Goal: Task Accomplishment & Management: Complete application form

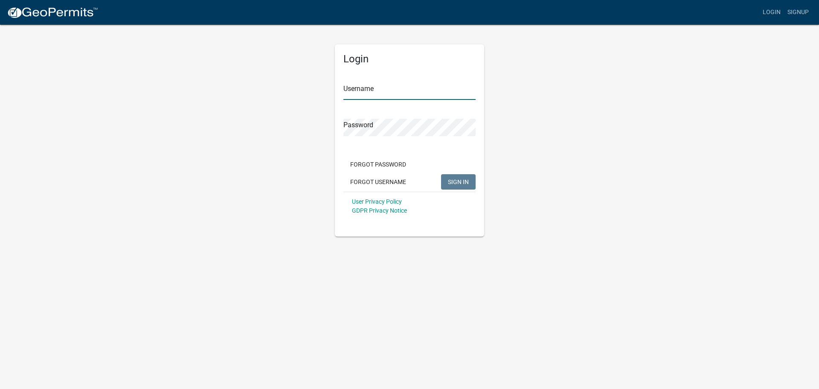
click at [387, 87] on input "Username" at bounding box center [409, 90] width 132 height 17
type input "mfreedson"
click at [449, 184] on span "SIGN IN" at bounding box center [458, 181] width 21 height 7
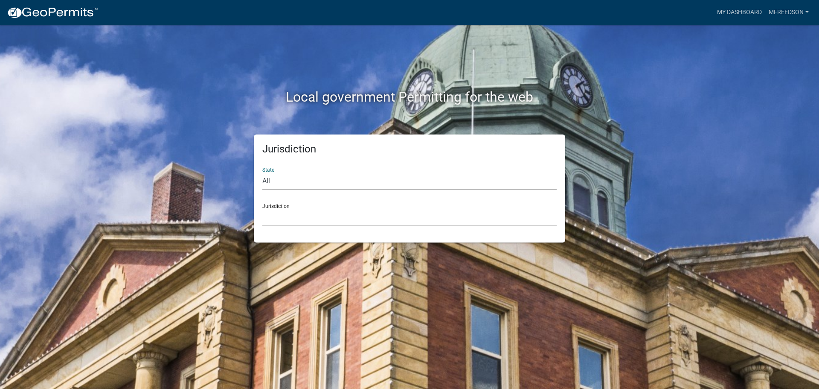
click at [287, 177] on select "All [US_STATE] [US_STATE] [US_STATE] [US_STATE] [US_STATE] [US_STATE] [US_STATE…" at bounding box center [409, 180] width 294 height 17
select select "[US_STATE]"
click at [262, 172] on select "All [US_STATE] [US_STATE] [US_STATE] [US_STATE] [US_STATE] [US_STATE] [US_STATE…" at bounding box center [409, 180] width 294 height 17
click at [280, 212] on select "[GEOGRAPHIC_DATA], [US_STATE][PERSON_NAME][GEOGRAPHIC_DATA], [US_STATE][PERSON_…" at bounding box center [409, 217] width 294 height 17
click at [292, 216] on select "[GEOGRAPHIC_DATA], [US_STATE][PERSON_NAME][GEOGRAPHIC_DATA], [US_STATE][PERSON_…" at bounding box center [409, 217] width 294 height 17
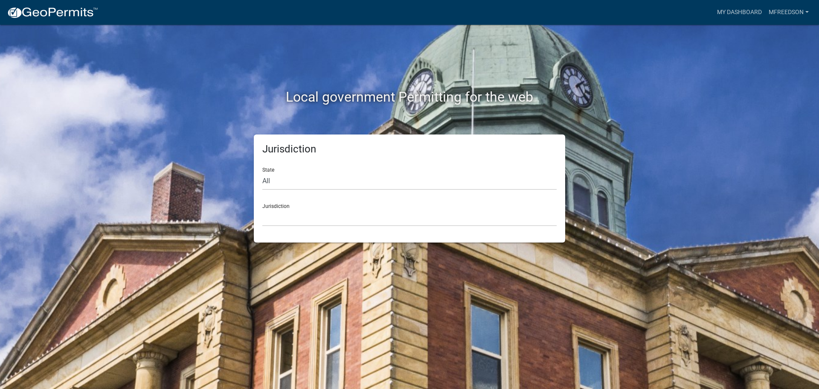
click at [304, 206] on div "Jurisdiction [GEOGRAPHIC_DATA], [US_STATE][PERSON_NAME][GEOGRAPHIC_DATA], [US_S…" at bounding box center [409, 211] width 294 height 29
click at [309, 219] on select "[GEOGRAPHIC_DATA], [US_STATE][PERSON_NAME][GEOGRAPHIC_DATA], [US_STATE][PERSON_…" at bounding box center [409, 217] width 294 height 17
click at [292, 214] on select "[GEOGRAPHIC_DATA], [US_STATE][PERSON_NAME][GEOGRAPHIC_DATA], [US_STATE][PERSON_…" at bounding box center [409, 217] width 294 height 17
click at [735, 8] on link "My Dashboard" at bounding box center [739, 12] width 52 height 16
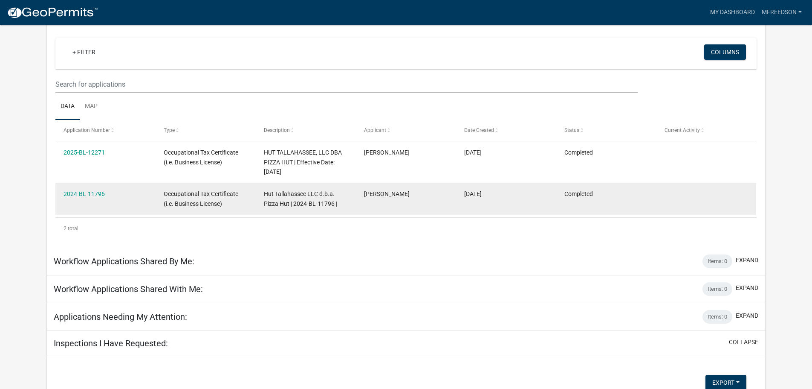
scroll to position [113, 0]
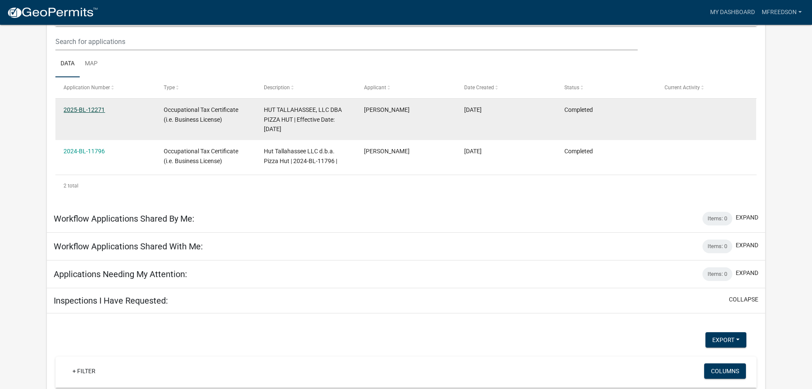
click at [93, 108] on link "2025-BL-12271" at bounding box center [84, 109] width 41 height 7
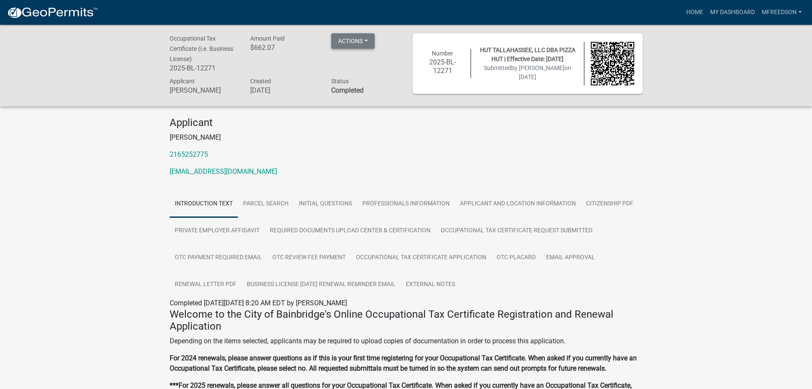
click at [370, 36] on button "Actions" at bounding box center [353, 40] width 44 height 15
click at [354, 102] on link "Renew" at bounding box center [365, 104] width 68 height 20
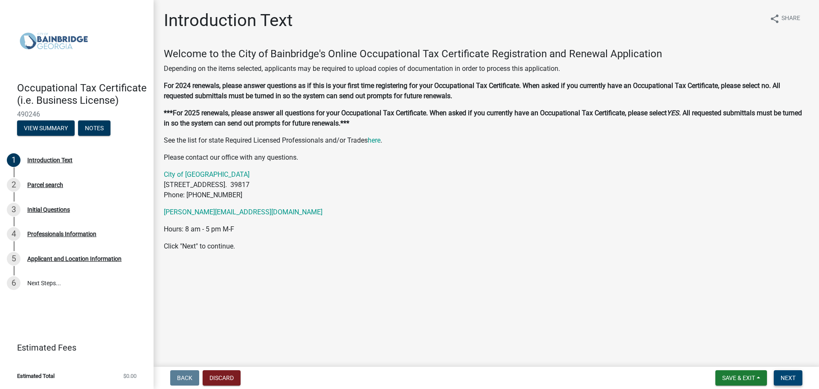
click at [790, 379] on span "Next" at bounding box center [787, 377] width 15 height 7
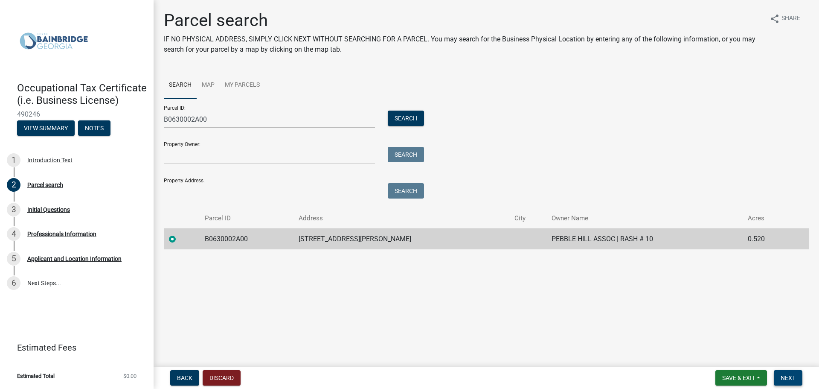
click at [793, 375] on span "Next" at bounding box center [787, 377] width 15 height 7
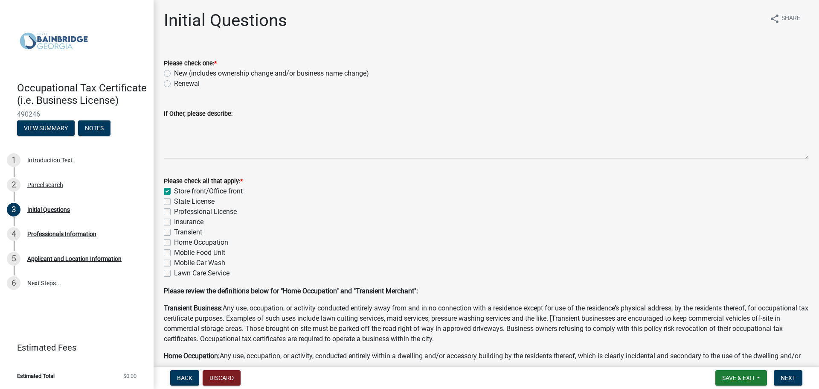
click at [174, 83] on label "Renewal" at bounding box center [187, 83] width 26 height 10
click at [174, 83] on input "Renewal" at bounding box center [177, 81] width 6 height 6
radio input "true"
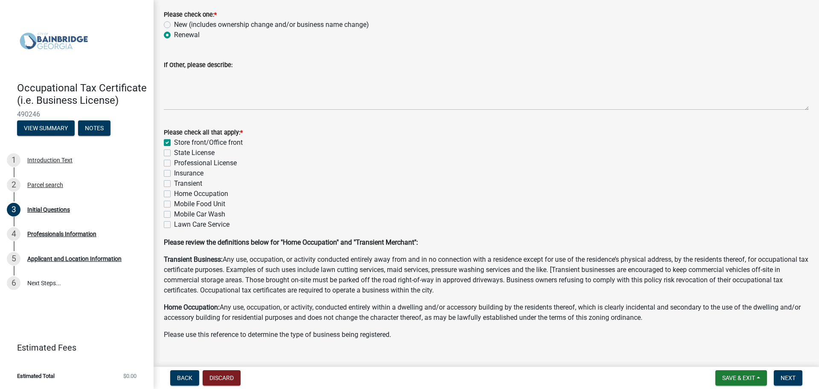
scroll to position [65, 0]
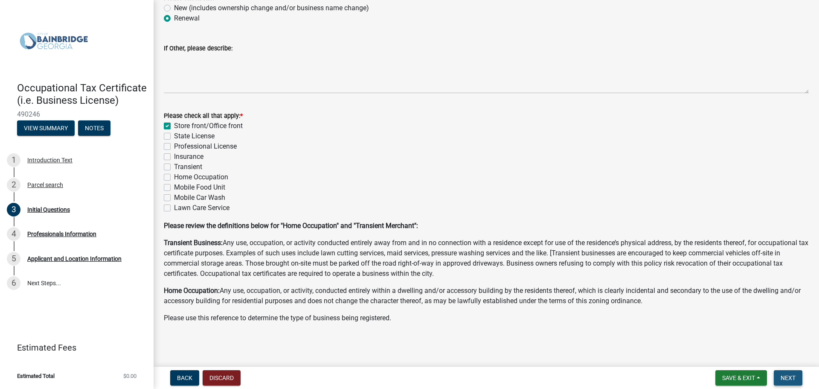
click at [786, 371] on button "Next" at bounding box center [788, 377] width 29 height 15
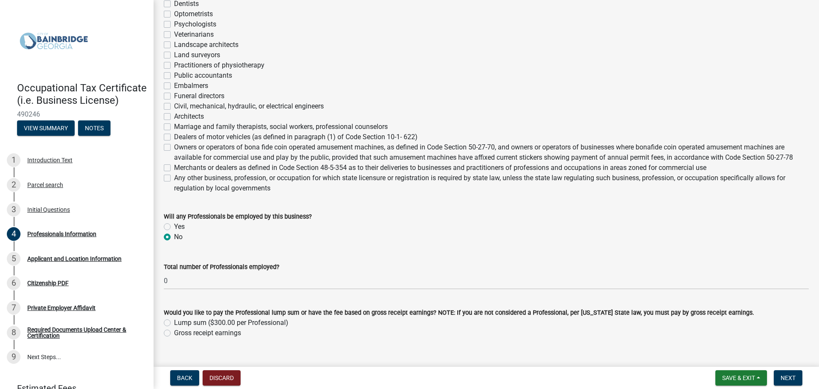
scroll to position [282, 0]
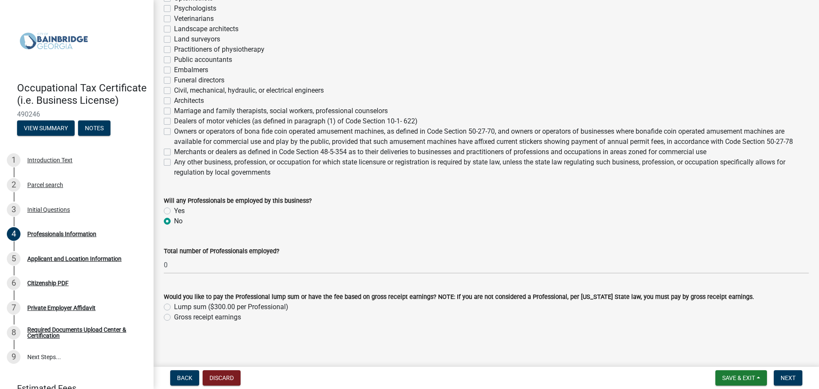
click at [174, 316] on label "Gross receipt earnings" at bounding box center [207, 317] width 67 height 10
click at [174, 316] on input "Gross receipt earnings" at bounding box center [177, 315] width 6 height 6
radio input "true"
click at [794, 378] on span "Next" at bounding box center [787, 377] width 15 height 7
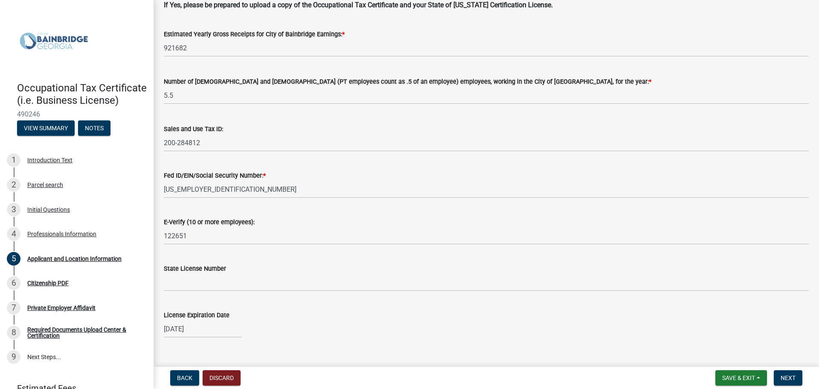
scroll to position [1056, 0]
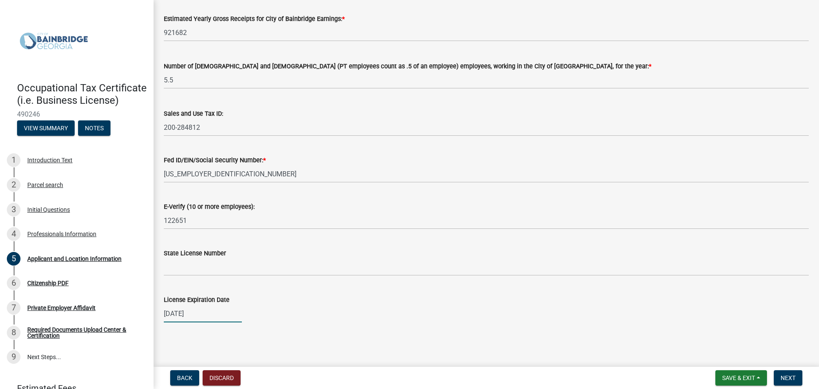
click at [219, 316] on div "[DATE]" at bounding box center [203, 313] width 78 height 17
select select "12"
select select "2024"
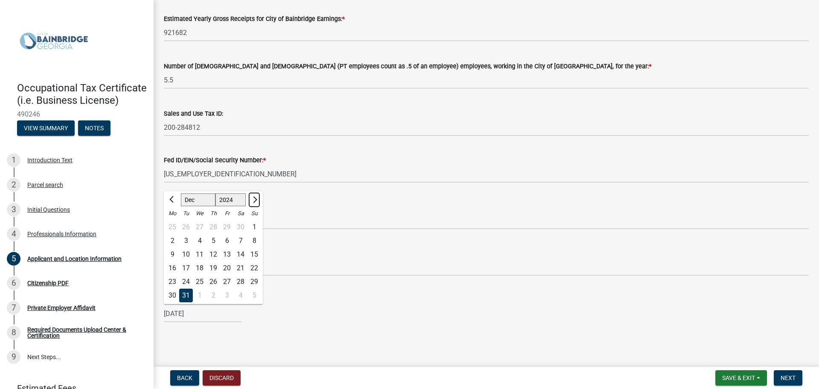
click at [254, 197] on span "Next month" at bounding box center [254, 199] width 6 height 6
select select "1"
select select "2025"
click at [206, 201] on select "Jan Feb Mar Apr May Jun [DATE] Aug Sep Oct Nov Dec" at bounding box center [198, 200] width 35 height 13
select select "12"
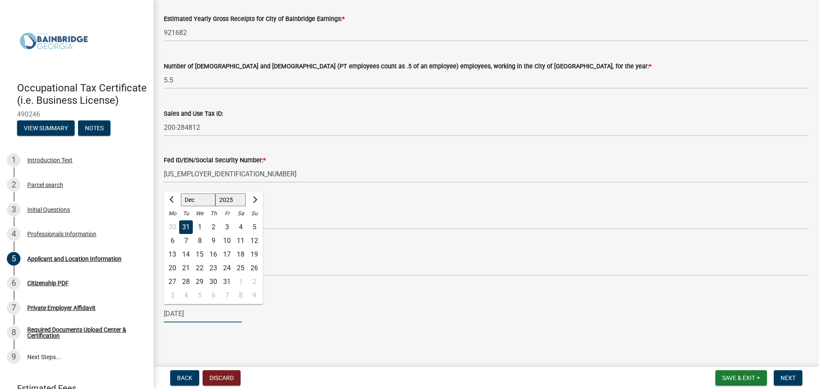
click at [181, 194] on select "Jan Feb Mar Apr May Jun [DATE] Aug Sep Oct Nov Dec" at bounding box center [198, 200] width 35 height 13
click at [198, 282] on div "31" at bounding box center [200, 282] width 14 height 14
type input "[DATE]"
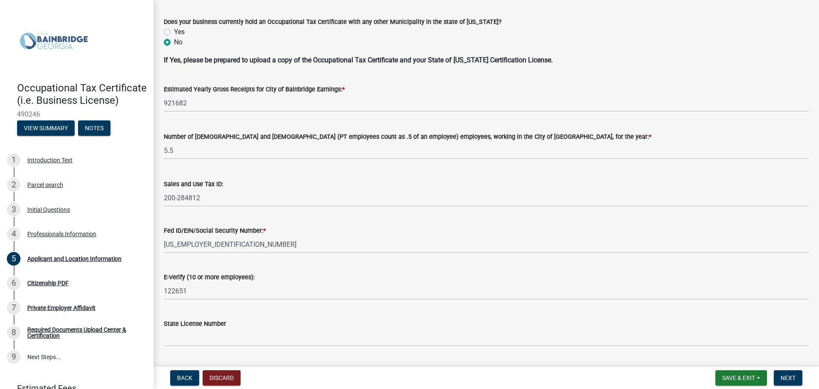
scroll to position [971, 0]
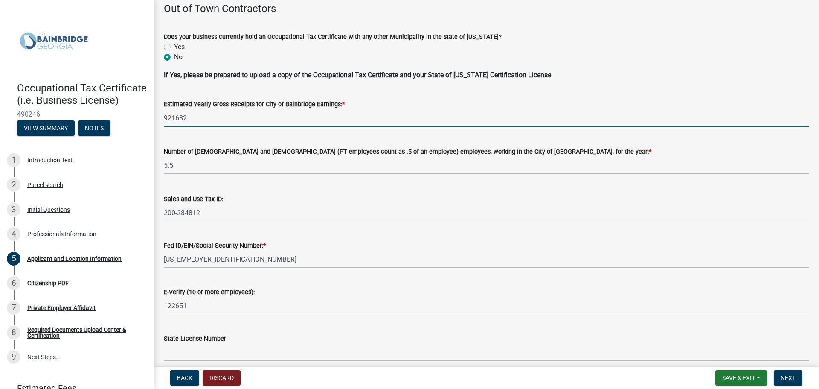
click at [194, 123] on input "921682" at bounding box center [486, 117] width 645 height 17
drag, startPoint x: 168, startPoint y: 119, endPoint x: 152, endPoint y: 119, distance: 16.6
click at [152, 119] on div "Occupational Tax Certificate (i.e. Business License) 490246 View Summary Notes …" at bounding box center [409, 194] width 819 height 389
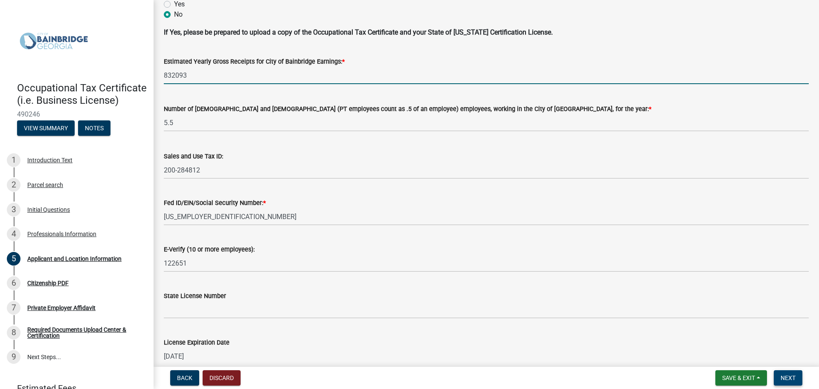
type input "832093"
click at [792, 376] on span "Next" at bounding box center [787, 377] width 15 height 7
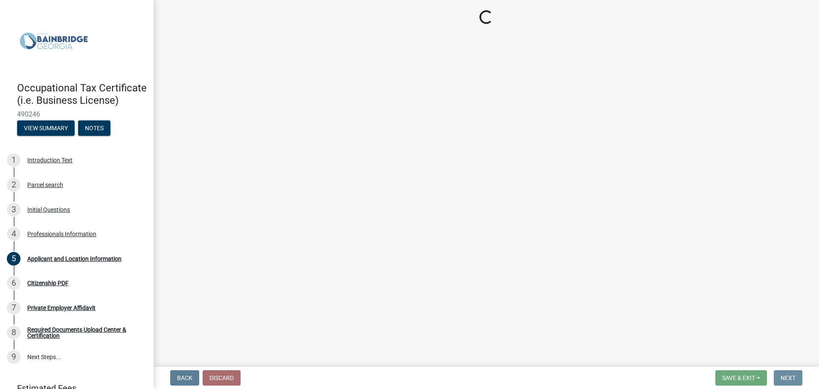
scroll to position [0, 0]
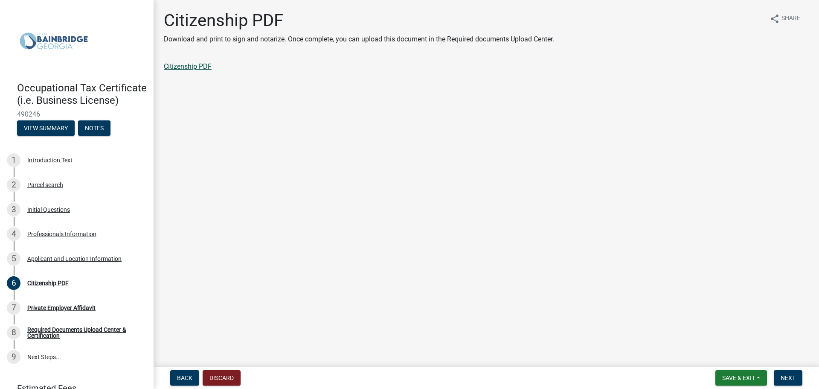
click at [185, 65] on link "Citizenship PDF" at bounding box center [188, 66] width 48 height 8
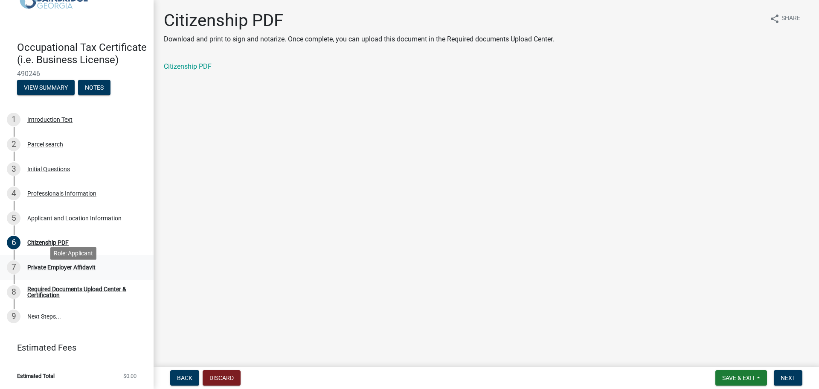
scroll to position [53, 0]
click at [787, 380] on span "Next" at bounding box center [787, 377] width 15 height 7
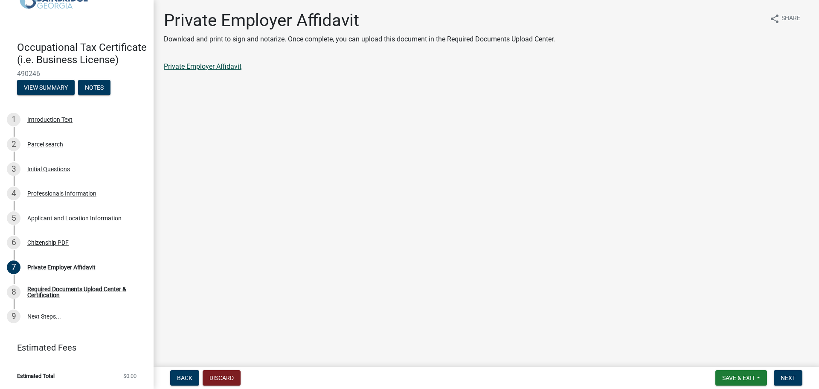
click at [196, 67] on link "Private Employer Affidavit" at bounding box center [203, 66] width 78 height 8
click at [782, 376] on span "Next" at bounding box center [787, 377] width 15 height 7
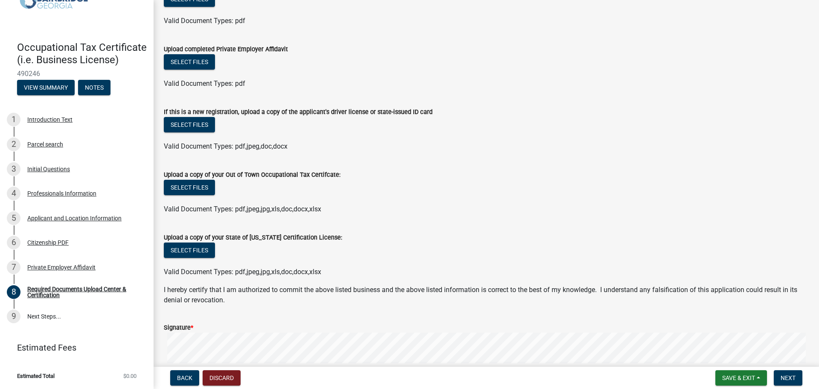
scroll to position [128, 0]
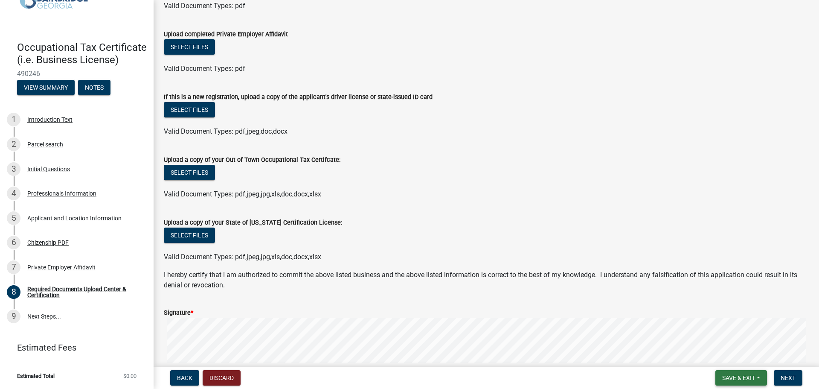
click at [734, 379] on span "Save & Exit" at bounding box center [738, 377] width 33 height 7
click at [711, 333] on button "Save" at bounding box center [733, 335] width 68 height 20
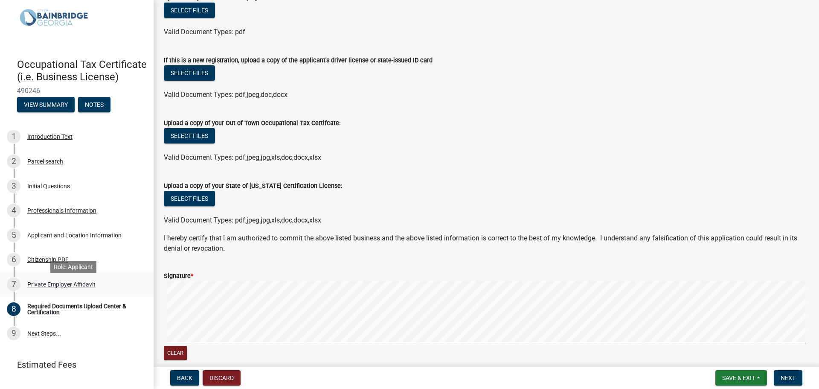
scroll to position [10, 0]
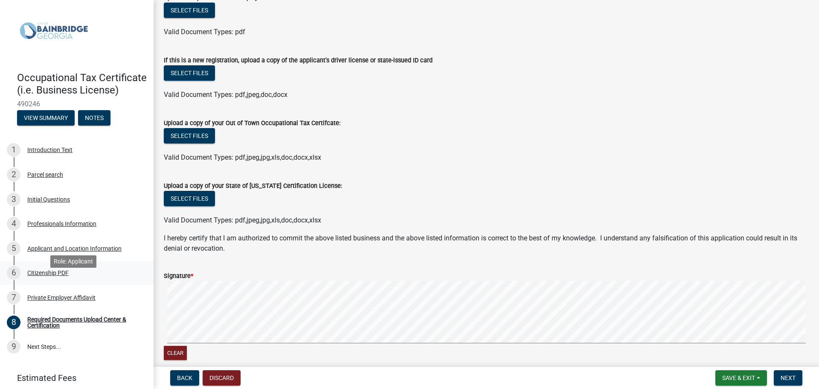
click at [41, 276] on div "Citizenship PDF" at bounding box center [47, 273] width 41 height 6
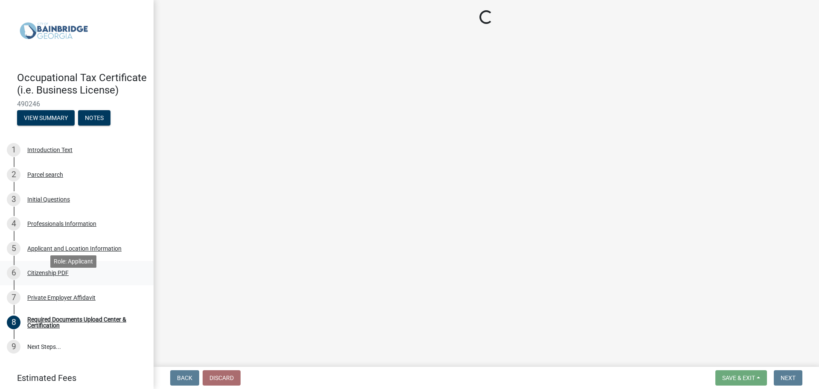
scroll to position [0, 0]
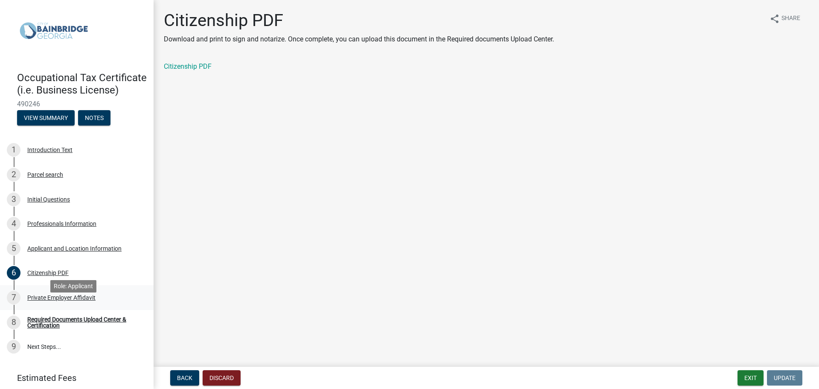
click at [43, 300] on div "Private Employer Affidavit" at bounding box center [61, 297] width 68 height 6
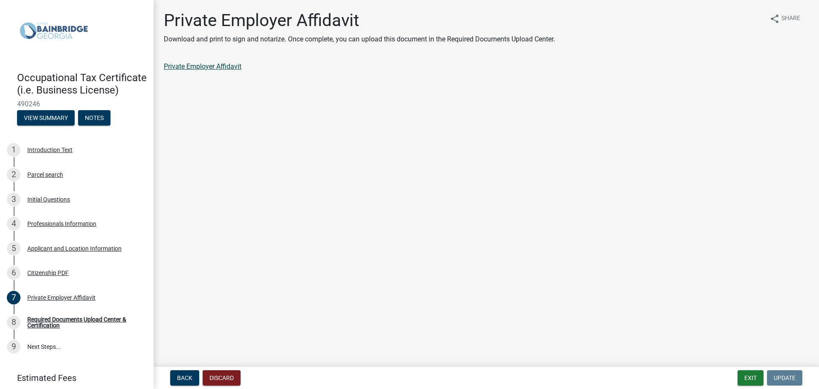
click at [207, 65] on link "Private Employer Affidavit" at bounding box center [203, 66] width 78 height 8
